Goal: Navigation & Orientation: Find specific page/section

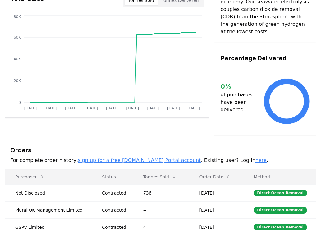
scroll to position [57, 0]
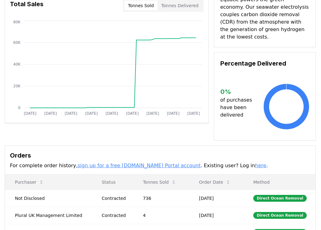
click at [116, 163] on link "sign up for a free [DOMAIN_NAME] Portal account" at bounding box center [139, 166] width 123 height 6
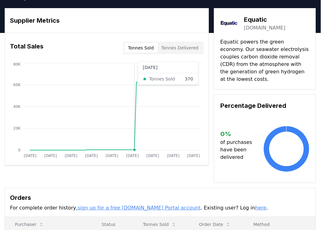
scroll to position [0, 0]
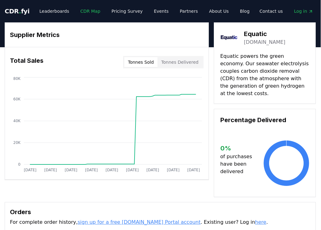
click at [80, 9] on link "CDR Map" at bounding box center [91, 11] width 30 height 11
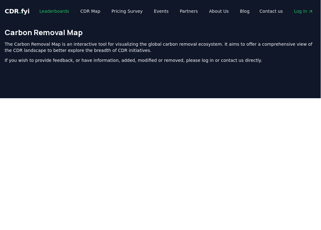
click at [58, 12] on link "Leaderboards" at bounding box center [55, 11] width 40 height 11
